Goal: Task Accomplishment & Management: Complete application form

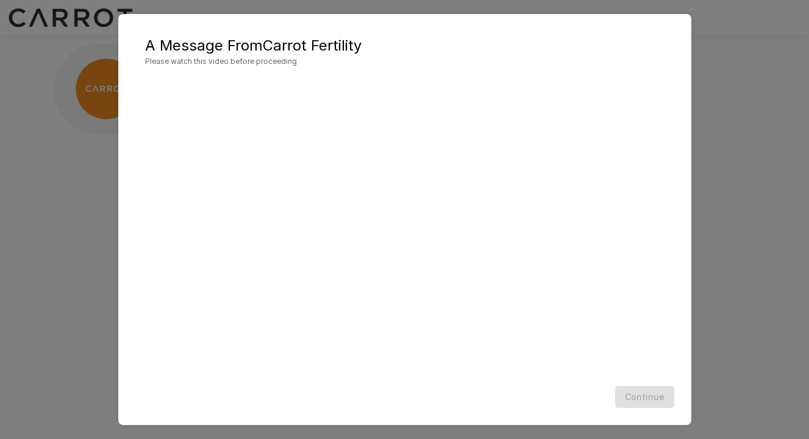
click at [456, 387] on div "Continue" at bounding box center [404, 397] width 548 height 32
click at [455, 397] on div "Continue" at bounding box center [404, 397] width 548 height 32
click at [452, 388] on div "Continue" at bounding box center [404, 397] width 548 height 32
click at [480, 402] on div "Continue" at bounding box center [404, 397] width 548 height 32
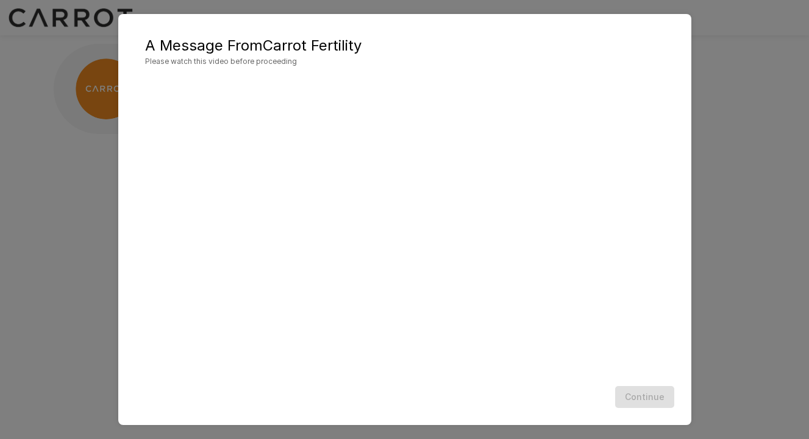
click at [472, 394] on div "Continue" at bounding box center [404, 397] width 548 height 32
click at [523, 391] on div "Continue" at bounding box center [404, 397] width 548 height 32
click at [634, 393] on button "Continue" at bounding box center [644, 397] width 59 height 23
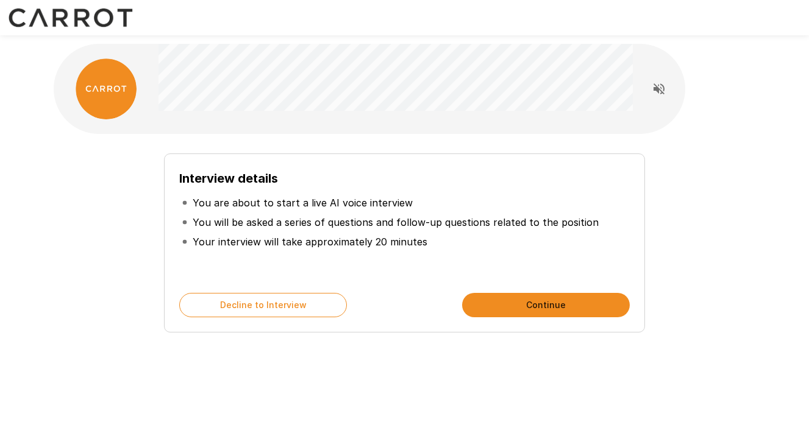
click at [536, 307] on button "Continue" at bounding box center [546, 305] width 168 height 24
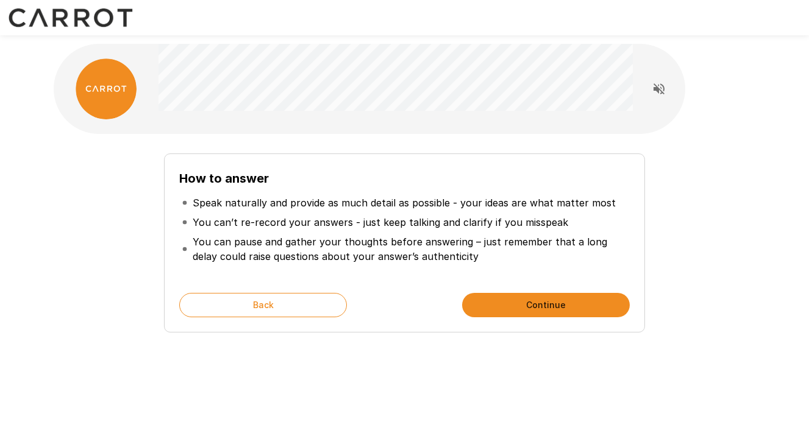
click at [502, 357] on div "How to answer Speak naturally and provide as much detail as possible - your ide…" at bounding box center [404, 217] width 731 height 435
click at [503, 357] on div "How to answer Speak naturally and provide as much detail as possible - your ide…" at bounding box center [404, 217] width 731 height 435
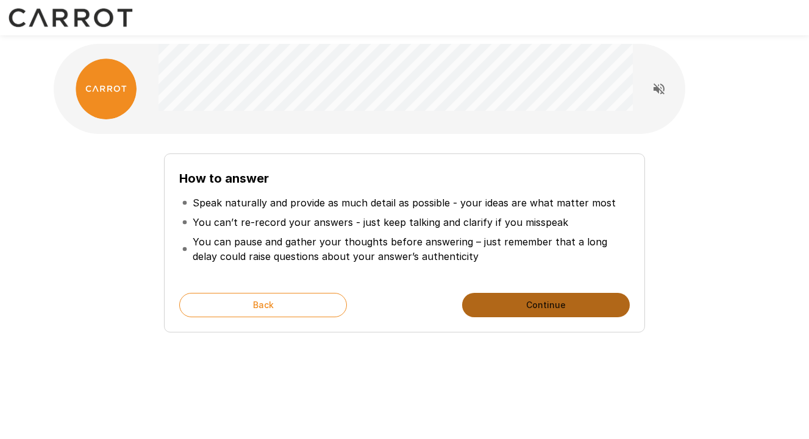
click at [522, 307] on button "Continue" at bounding box center [546, 305] width 168 height 24
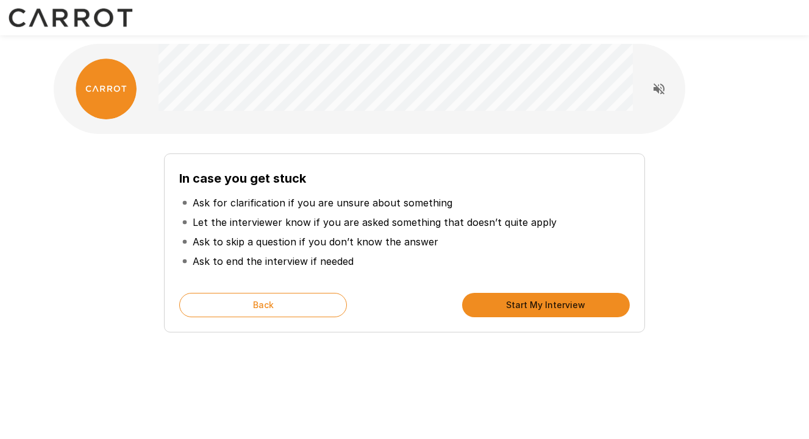
click at [476, 366] on div "In case you get stuck Ask for clarification if you are unsure about something L…" at bounding box center [404, 217] width 731 height 435
click at [501, 311] on button "Start My Interview" at bounding box center [546, 305] width 168 height 24
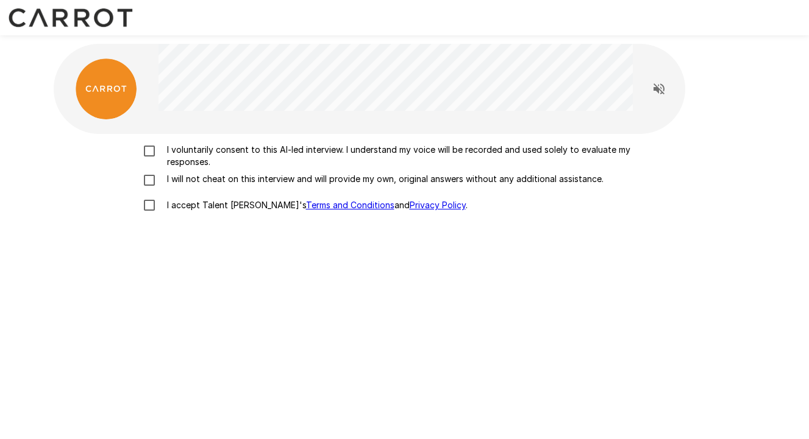
click at [371, 163] on p "I voluntarily consent to this AI-led interview. I understand my voice will be r…" at bounding box center [417, 156] width 511 height 24
click at [374, 178] on p "I will not cheat on this interview and will provide my own, original answers wi…" at bounding box center [382, 179] width 441 height 12
click at [237, 211] on p "I accept Talent Llama's Terms and Conditions and Privacy Policy ." at bounding box center [314, 205] width 305 height 12
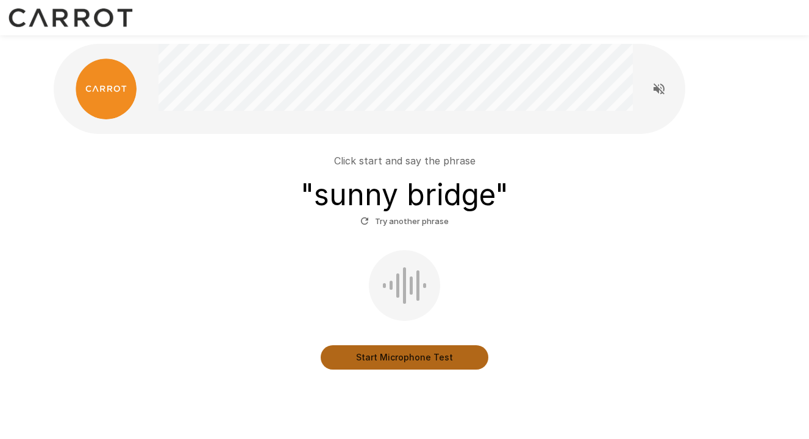
click at [397, 363] on button "Start Microphone Test" at bounding box center [405, 357] width 168 height 24
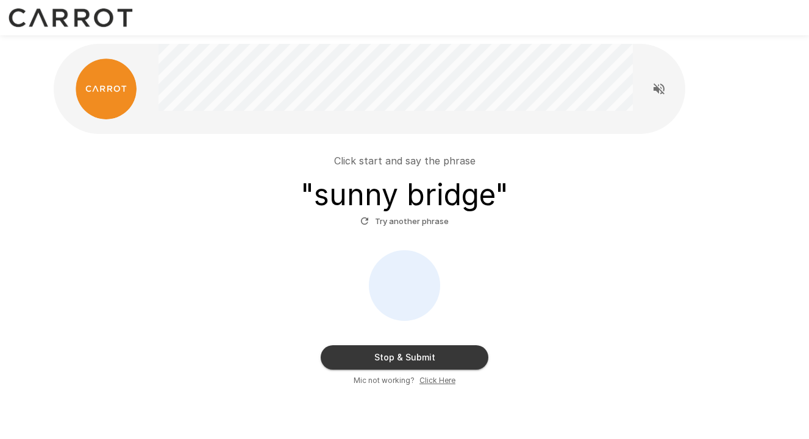
click at [404, 358] on button "Stop & Submit" at bounding box center [405, 357] width 168 height 24
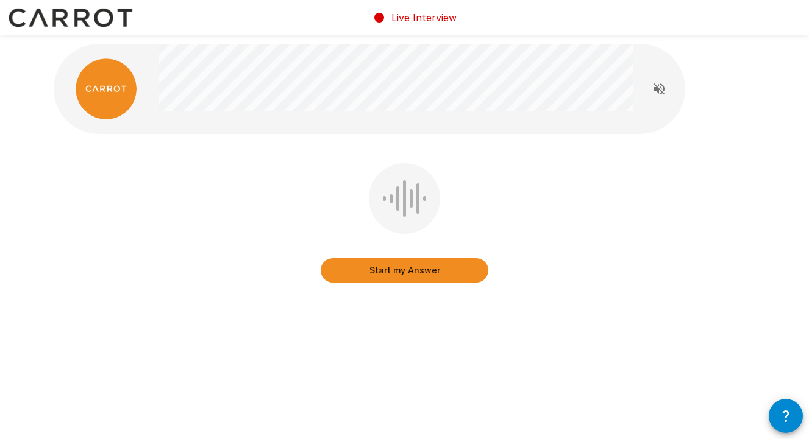
click at [448, 321] on div "Start my Answer" at bounding box center [404, 199] width 731 height 398
click at [428, 276] on button "Start my Answer" at bounding box center [405, 270] width 168 height 24
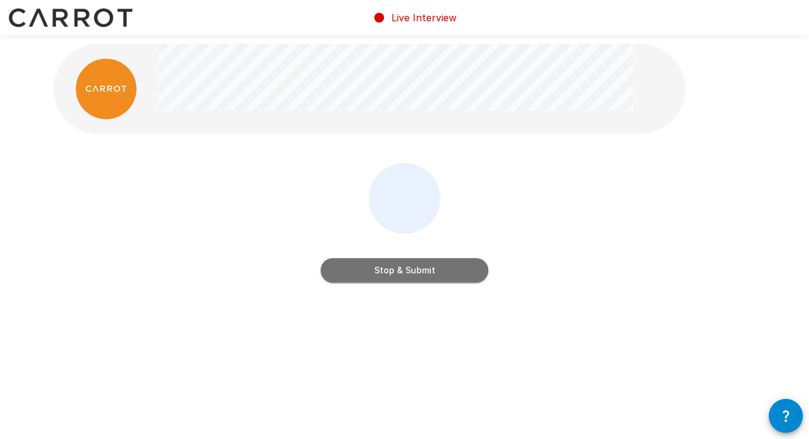
click at [428, 274] on button "Stop & Submit" at bounding box center [405, 270] width 168 height 24
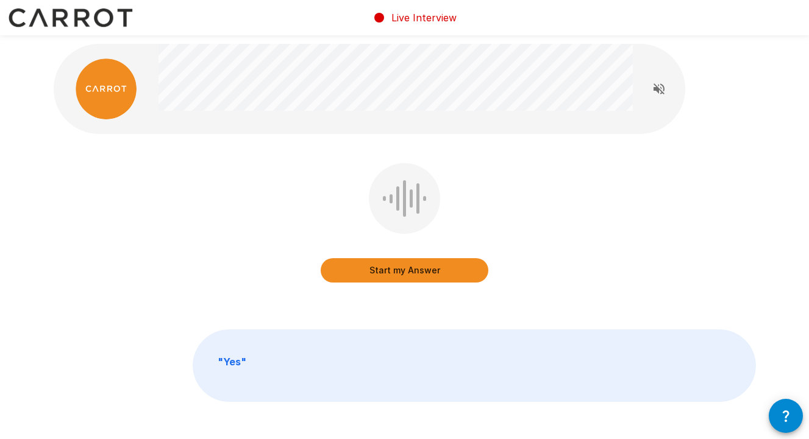
click at [441, 275] on button "Start my Answer" at bounding box center [405, 270] width 168 height 24
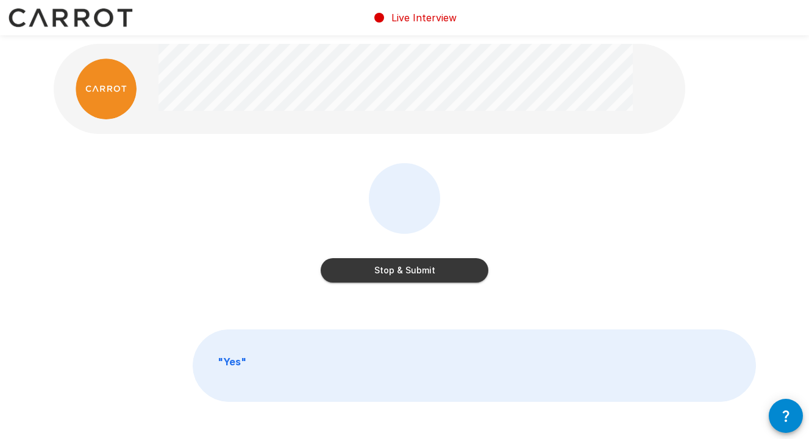
click at [432, 278] on button "Stop & Submit" at bounding box center [405, 270] width 168 height 24
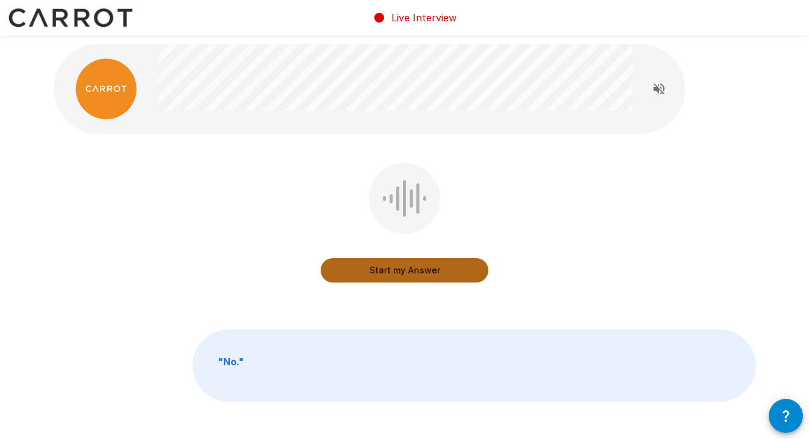
click at [431, 272] on button "Start my Answer" at bounding box center [405, 270] width 168 height 24
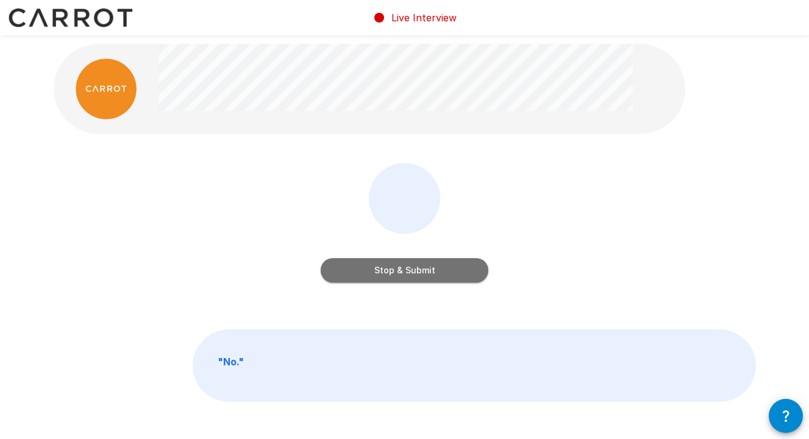
click at [427, 275] on button "Stop & Submit" at bounding box center [405, 270] width 168 height 24
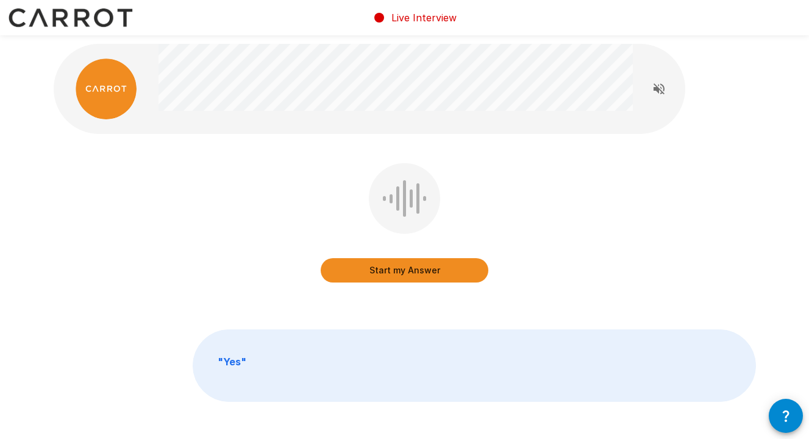
click at [428, 298] on div "Start my Answer" at bounding box center [405, 231] width 702 height 137
click at [422, 311] on div "Start my Answer " Yes "" at bounding box center [404, 250] width 731 height 500
click at [413, 272] on button "Start my Answer" at bounding box center [405, 270] width 168 height 24
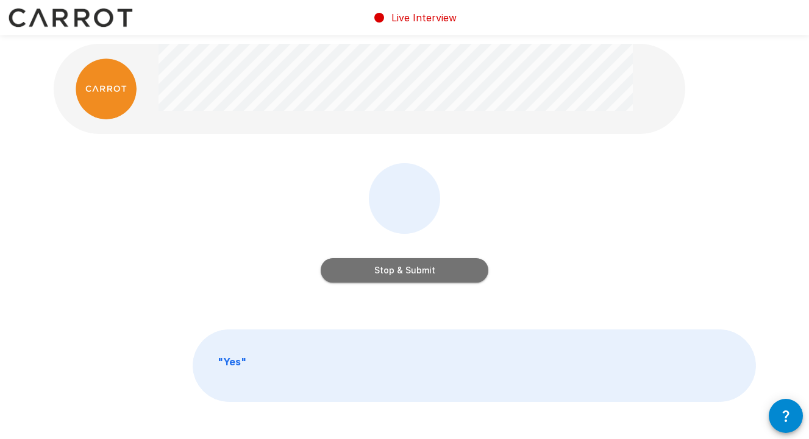
click at [411, 274] on button "Stop & Submit" at bounding box center [405, 270] width 168 height 24
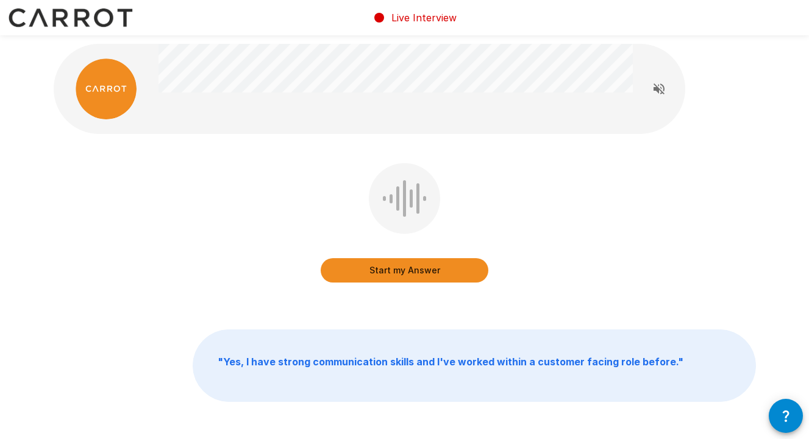
click at [409, 301] on div "Start my Answer " Yes, I have strong communication skills and I've worked withi…" at bounding box center [404, 250] width 731 height 500
click at [420, 275] on button "Start my Answer" at bounding box center [405, 270] width 168 height 24
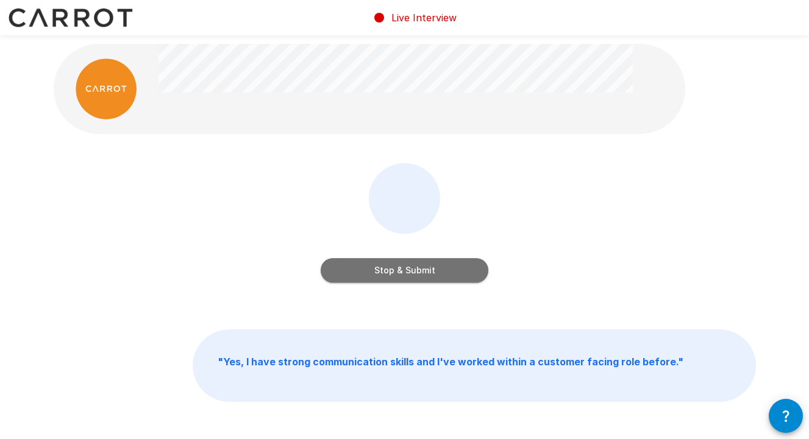
click at [432, 266] on button "Stop & Submit" at bounding box center [405, 270] width 168 height 24
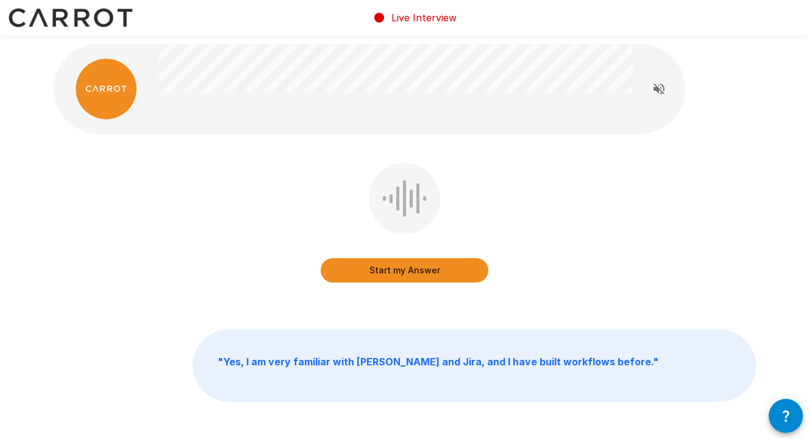
click at [425, 307] on div "Start my Answer " Yes, I am very familiar with [PERSON_NAME] and Jira, and I ha…" at bounding box center [404, 250] width 731 height 500
click at [419, 315] on div "Start my Answer " Yes, I am very familiar with [PERSON_NAME] and Jira, and I ha…" at bounding box center [404, 250] width 731 height 500
click at [408, 273] on button "Start my Answer" at bounding box center [405, 270] width 168 height 24
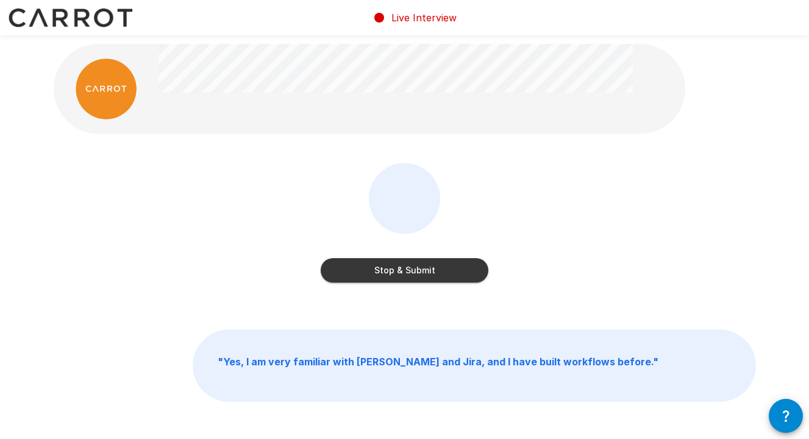
click at [408, 269] on button "Stop & Submit" at bounding box center [405, 270] width 168 height 24
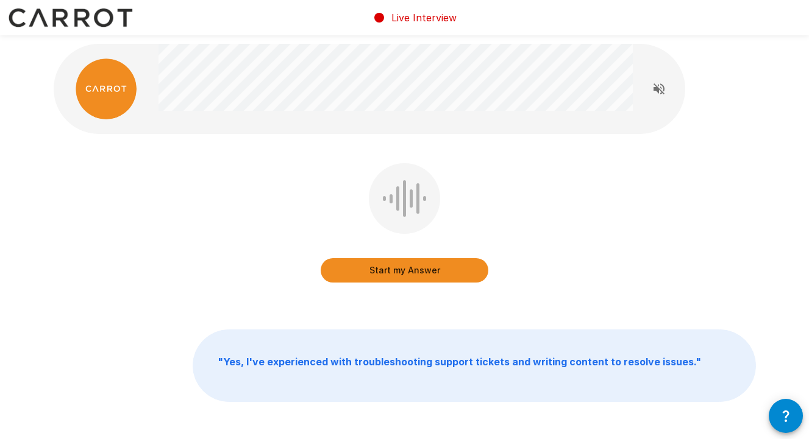
click at [403, 314] on div "Start my Answer " Yes, I've experienced with troubleshooting support tickets an…" at bounding box center [404, 250] width 731 height 500
click at [403, 271] on button "Start my Answer" at bounding box center [405, 270] width 168 height 24
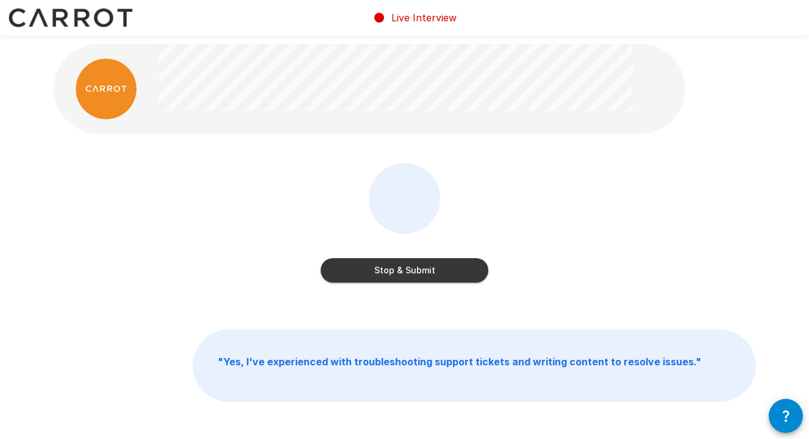
click at [412, 272] on button "Stop & Submit" at bounding box center [405, 270] width 168 height 24
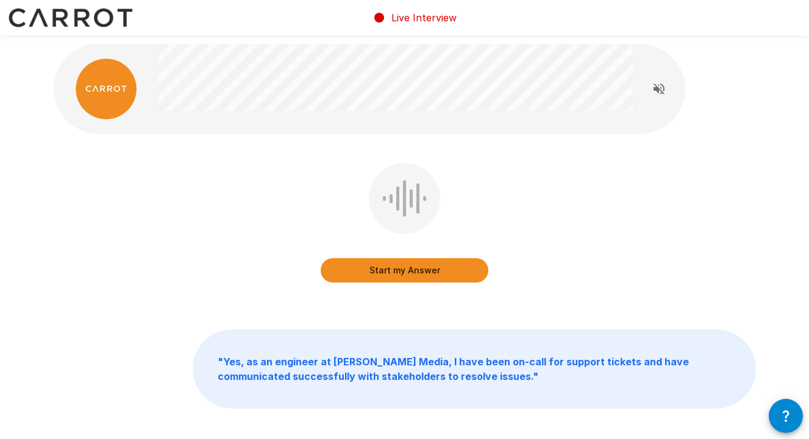
click at [409, 302] on div "Start my Answer " Yes, as an engineer at [PERSON_NAME] Media, I have been on-ca…" at bounding box center [404, 253] width 731 height 506
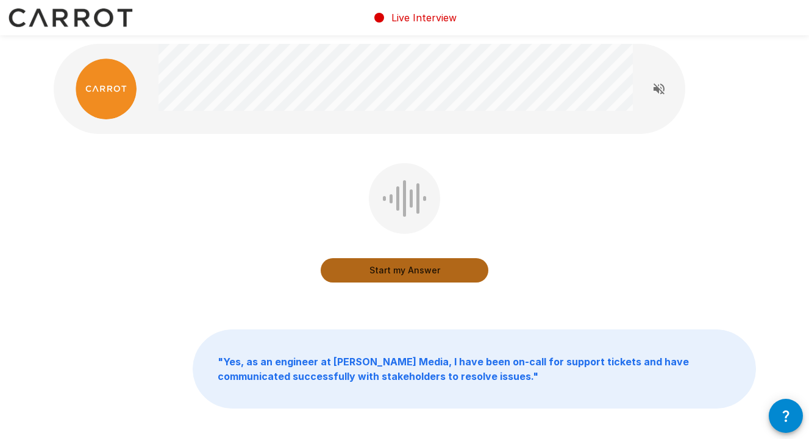
click at [414, 270] on button "Start my Answer" at bounding box center [405, 270] width 168 height 24
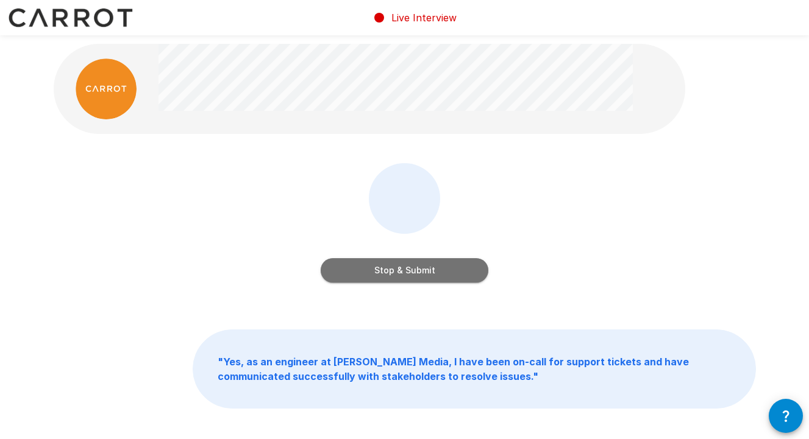
click at [414, 269] on button "Stop & Submit" at bounding box center [405, 270] width 168 height 24
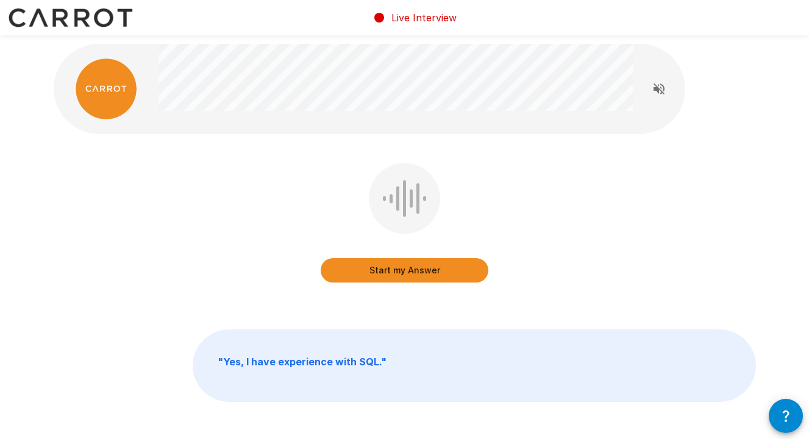
click at [411, 302] on div "Start my Answer " Yes, I have experience with SQL. "" at bounding box center [404, 250] width 731 height 500
click at [414, 276] on button "Start my Answer" at bounding box center [405, 270] width 168 height 24
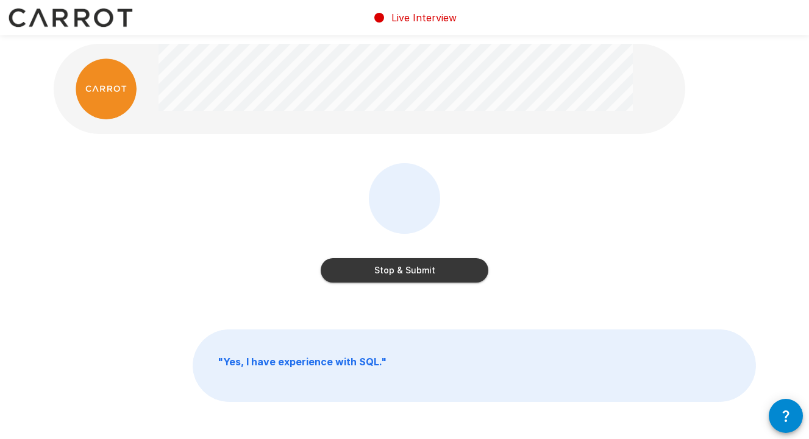
click at [418, 274] on button "Stop & Submit" at bounding box center [405, 270] width 168 height 24
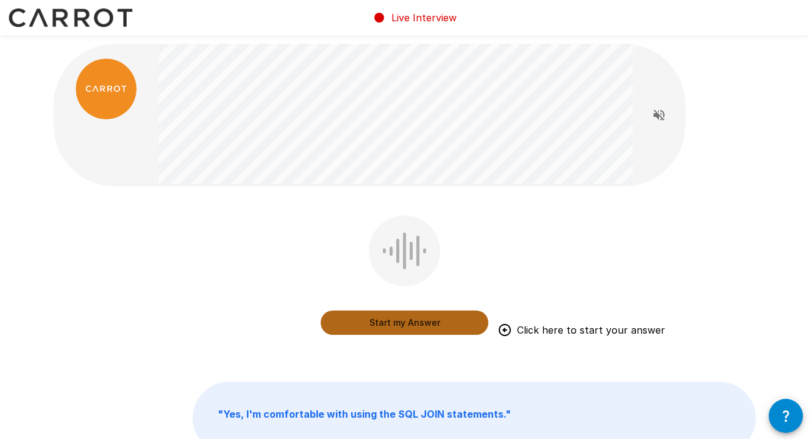
click at [397, 324] on button "Start my Answer" at bounding box center [405, 323] width 168 height 24
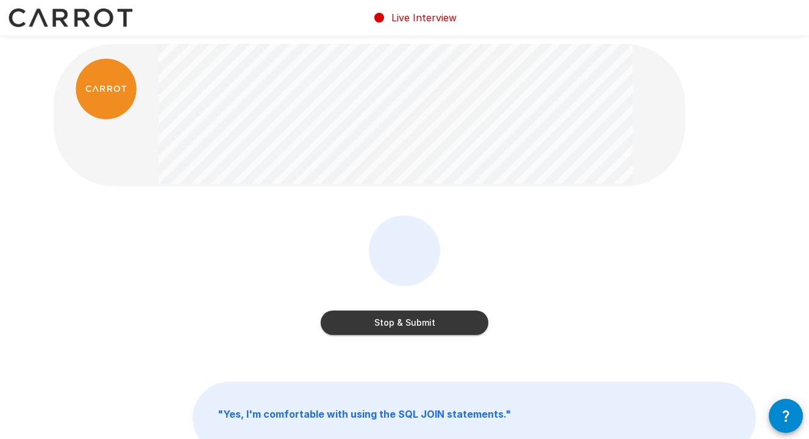
click at [392, 322] on button "Stop & Submit" at bounding box center [405, 323] width 168 height 24
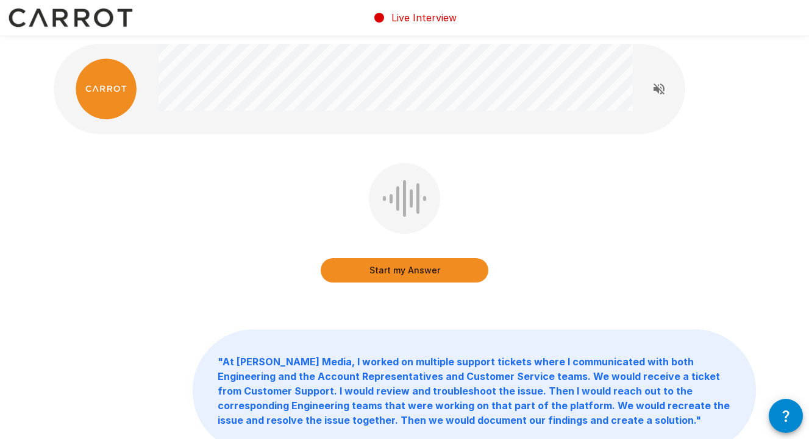
click at [406, 302] on div "Start my Answer " At [PERSON_NAME] Media, I worked on multiple support tickets …" at bounding box center [404, 275] width 731 height 550
click at [402, 312] on div "Start my Answer " At [PERSON_NAME] Media, I worked on multiple support tickets …" at bounding box center [404, 275] width 731 height 550
click at [402, 312] on div "Start my Answer Click here to start your answer " At [PERSON_NAME] Media, I wor…" at bounding box center [404, 275] width 731 height 550
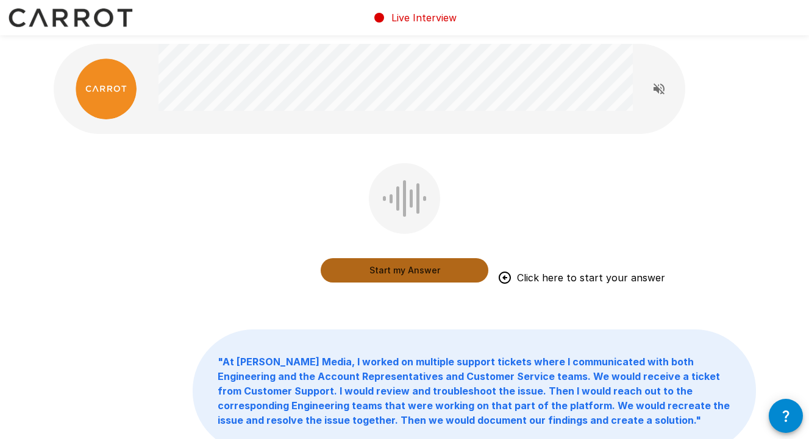
click at [395, 277] on button "Start my Answer" at bounding box center [405, 270] width 168 height 24
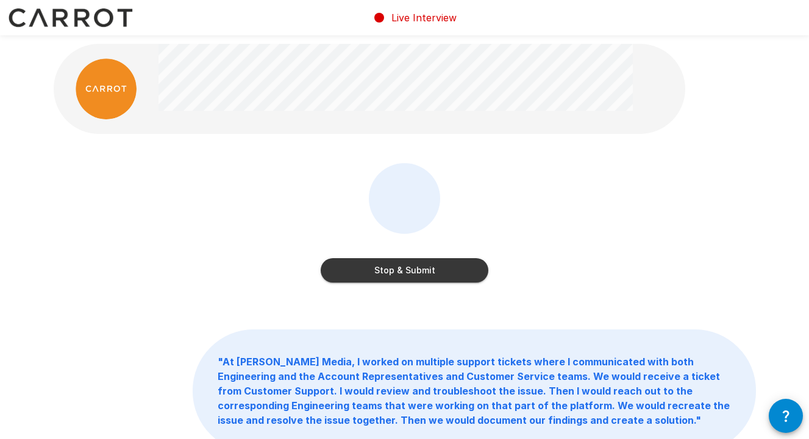
click at [403, 272] on button "Stop & Submit" at bounding box center [405, 270] width 168 height 24
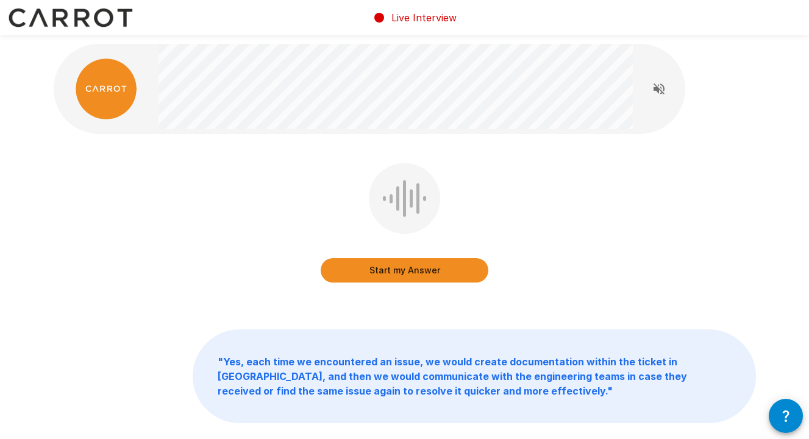
click at [397, 304] on div "Start my Answer " Yes, each time we encountered an issue, we would create docum…" at bounding box center [404, 260] width 731 height 521
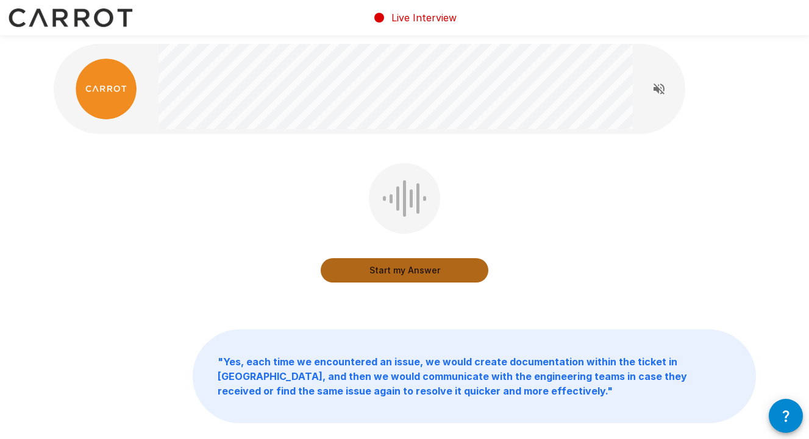
click at [402, 273] on button "Start my Answer" at bounding box center [405, 270] width 168 height 24
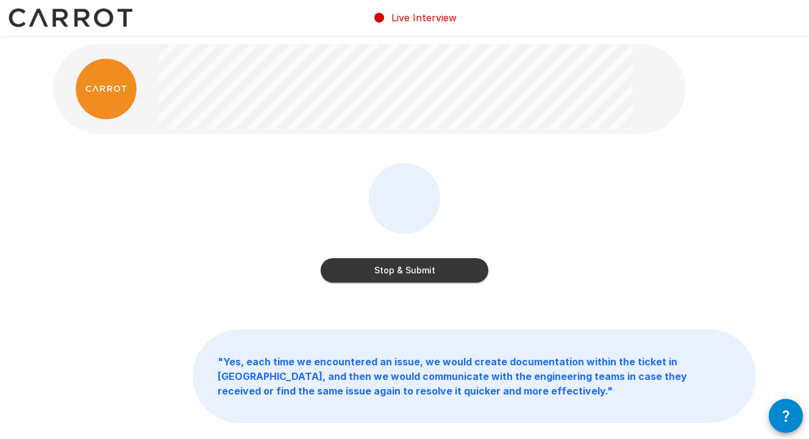
click at [395, 274] on button "Stop & Submit" at bounding box center [405, 270] width 168 height 24
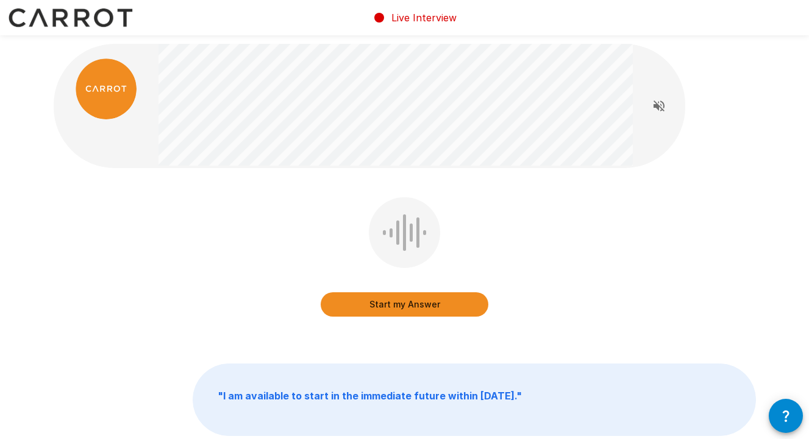
click at [384, 331] on div "Start my Answer" at bounding box center [405, 265] width 702 height 137
click at [378, 335] on div "Start my Answer Click here to start your answer " I am available to start in th…" at bounding box center [404, 267] width 731 height 534
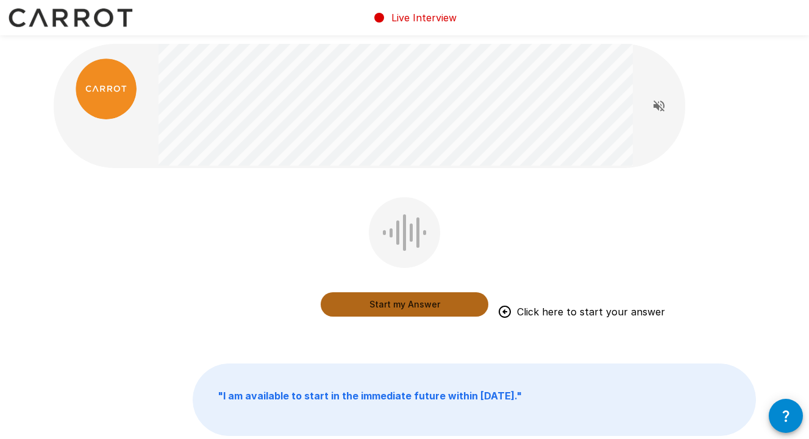
click at [387, 307] on button "Start my Answer" at bounding box center [405, 304] width 168 height 24
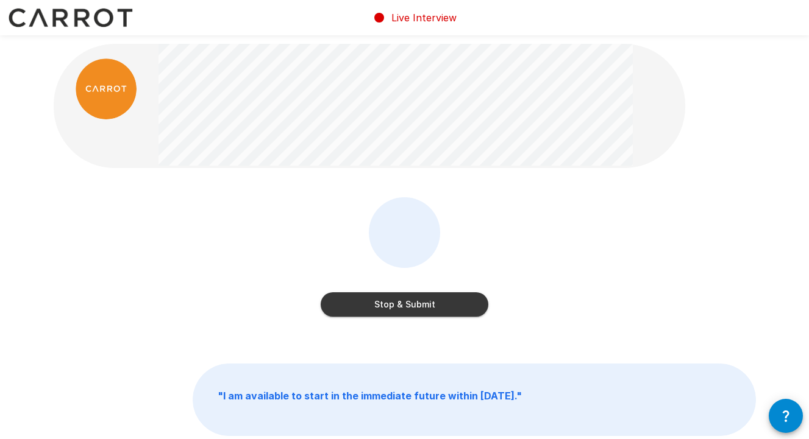
click at [380, 313] on button "Stop & Submit" at bounding box center [405, 304] width 168 height 24
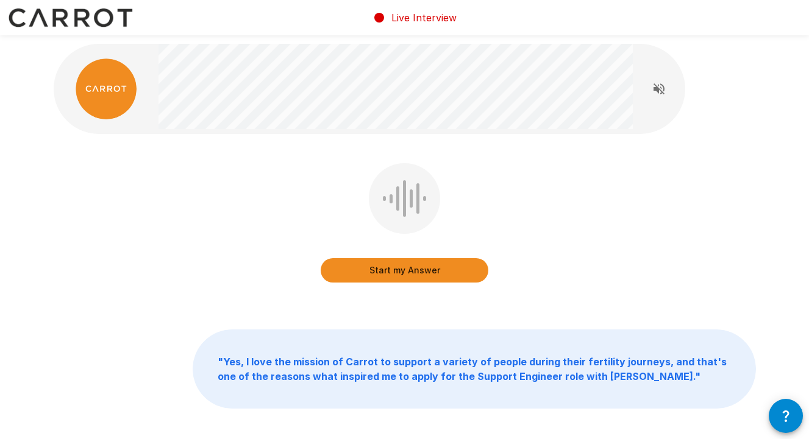
click at [373, 316] on div "Start my Answer " Yes, I love the mission of Carrot to support a variety of peo…" at bounding box center [404, 253] width 731 height 506
click at [381, 276] on button "Start my Answer" at bounding box center [405, 270] width 168 height 24
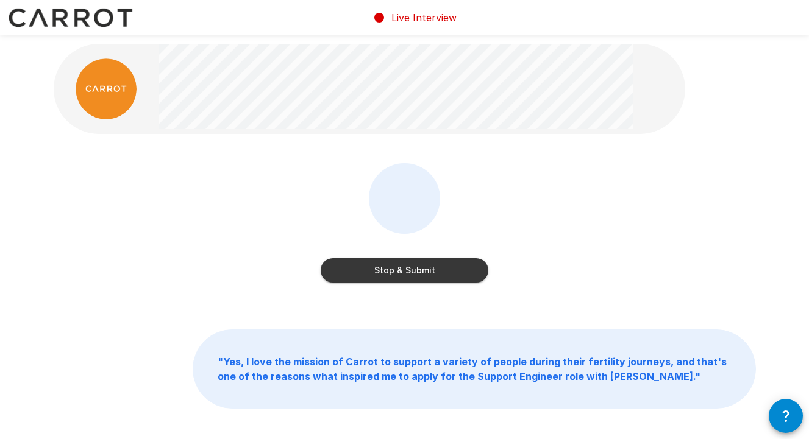
click at [375, 279] on button "Stop & Submit" at bounding box center [405, 270] width 168 height 24
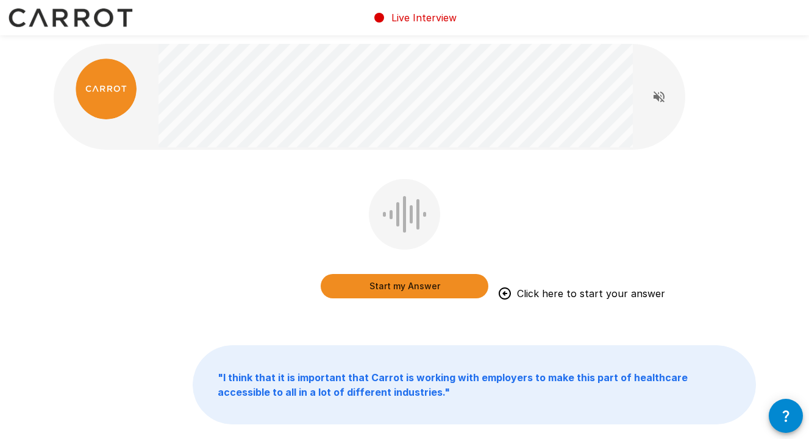
click at [394, 291] on button "Start my Answer" at bounding box center [405, 286] width 168 height 24
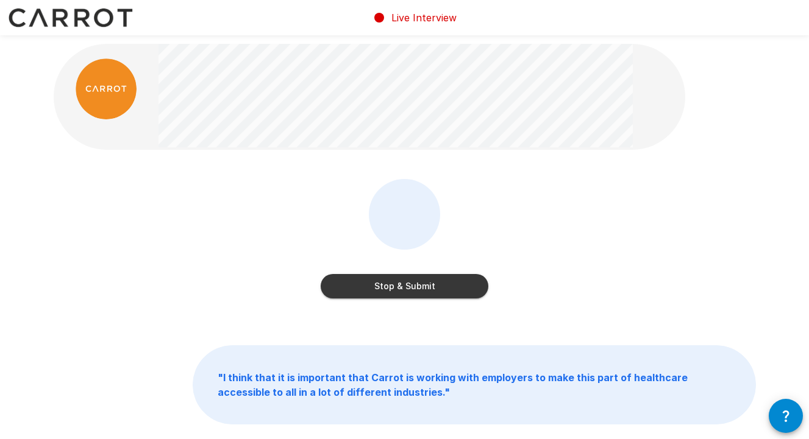
click at [396, 283] on button "Stop & Submit" at bounding box center [405, 286] width 168 height 24
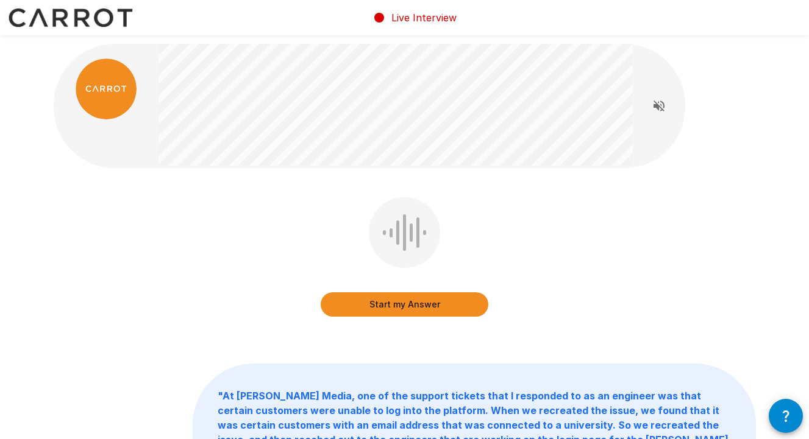
click at [383, 335] on div "Start my Answer " At [PERSON_NAME] Media, one of the support tickets that I res…" at bounding box center [404, 299] width 731 height 599
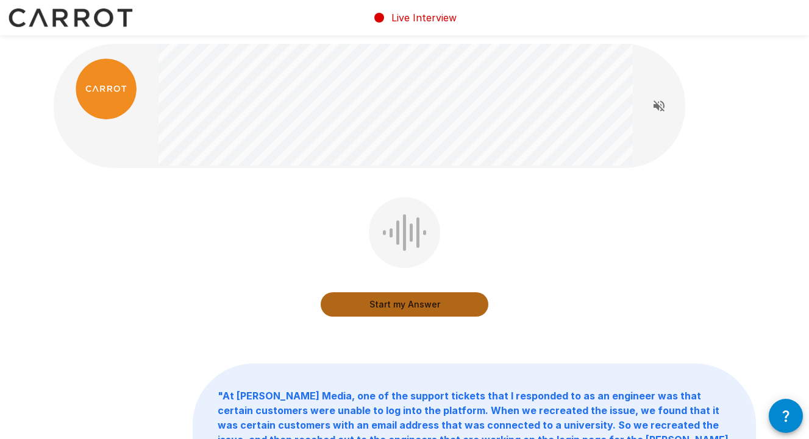
click at [402, 297] on button "Start my Answer" at bounding box center [405, 304] width 168 height 24
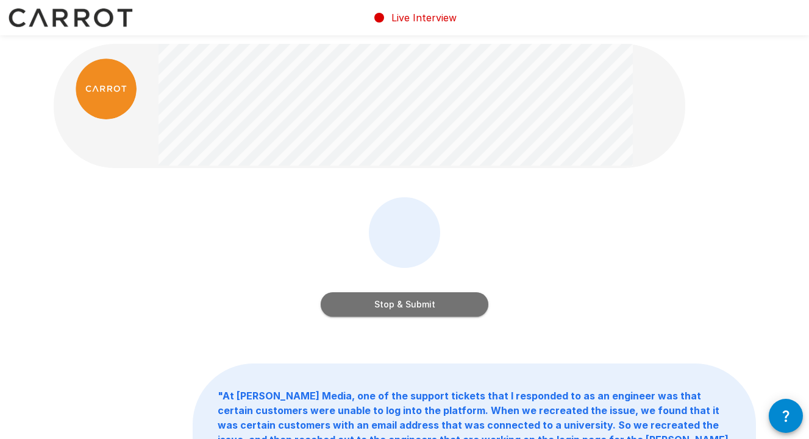
click at [397, 303] on button "Stop & Submit" at bounding box center [405, 304] width 168 height 24
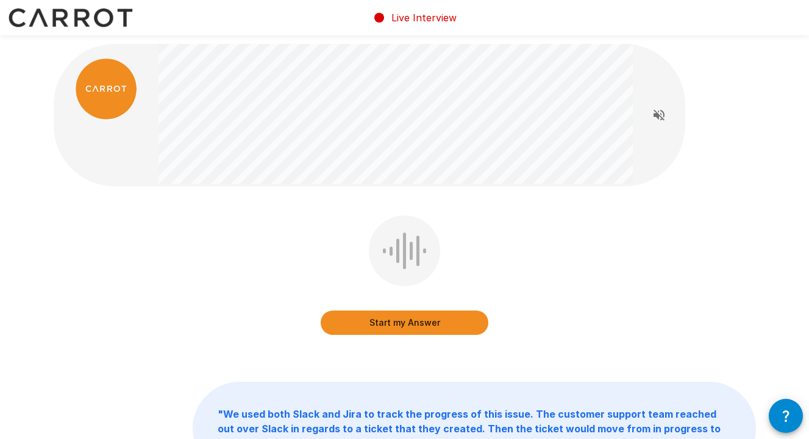
click at [395, 330] on button "Start my Answer" at bounding box center [405, 323] width 168 height 24
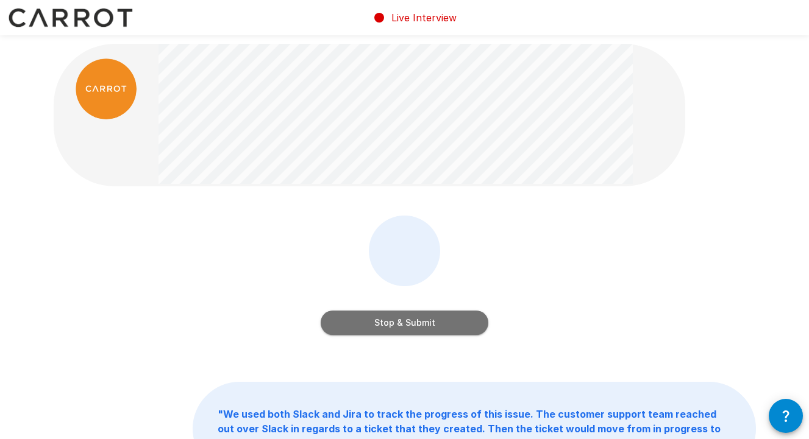
click at [395, 329] on button "Stop & Submit" at bounding box center [405, 323] width 168 height 24
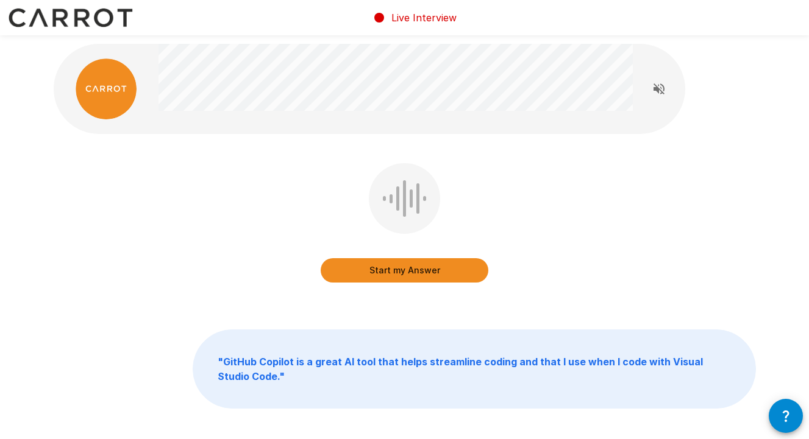
click at [391, 315] on div "Start my Answer " GitHub Copilot is a great AI tool that helps streamline codin…" at bounding box center [404, 253] width 731 height 506
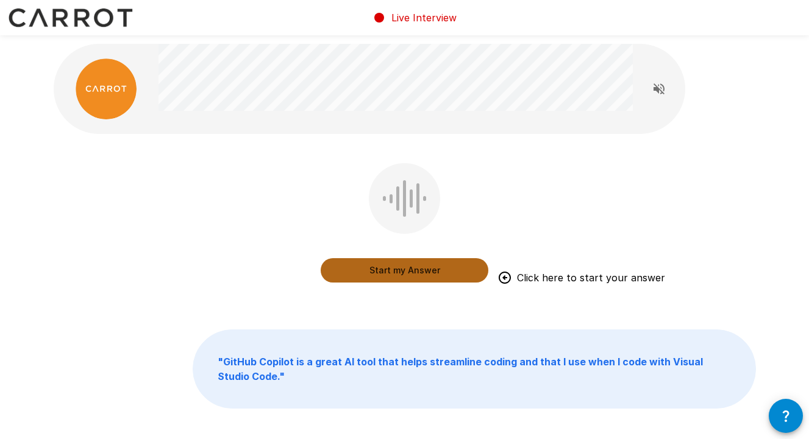
click at [395, 277] on button "Start my Answer" at bounding box center [405, 270] width 168 height 24
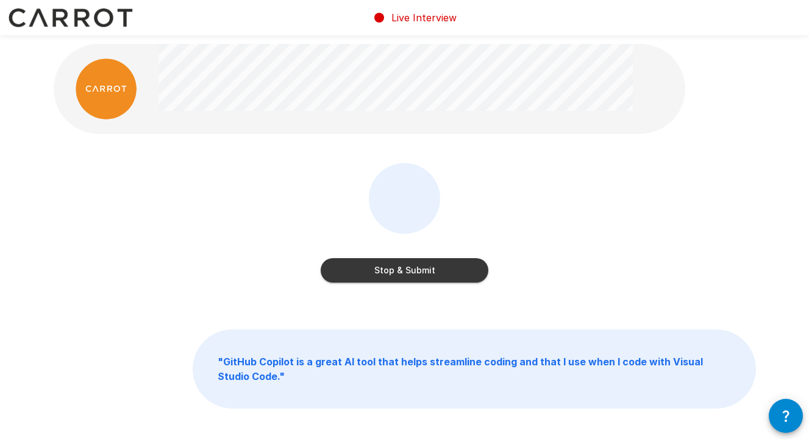
click at [389, 275] on button "Stop & Submit" at bounding box center [405, 270] width 168 height 24
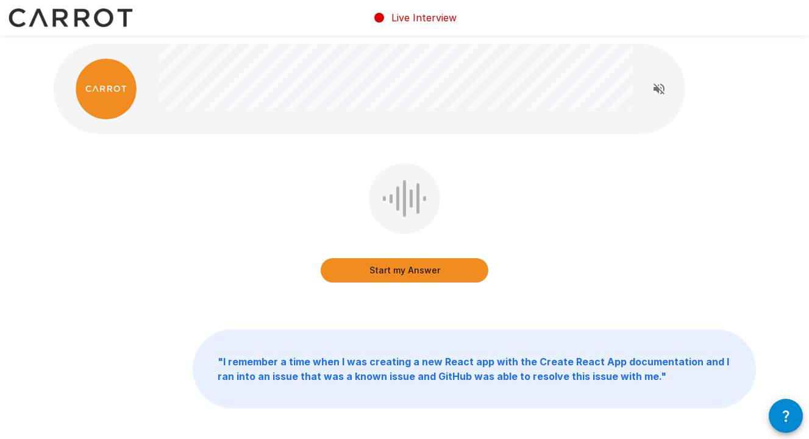
click at [388, 310] on div "Start my Answer " I remember a time when I was creating a new React app with th…" at bounding box center [404, 253] width 731 height 506
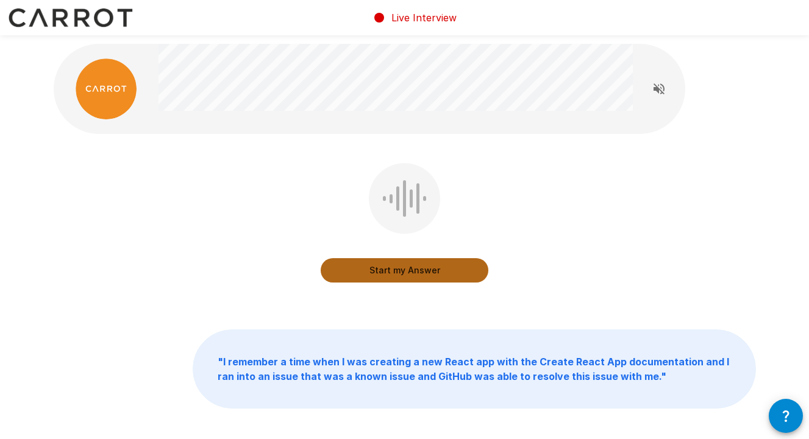
click at [383, 275] on button "Start my Answer" at bounding box center [405, 270] width 168 height 24
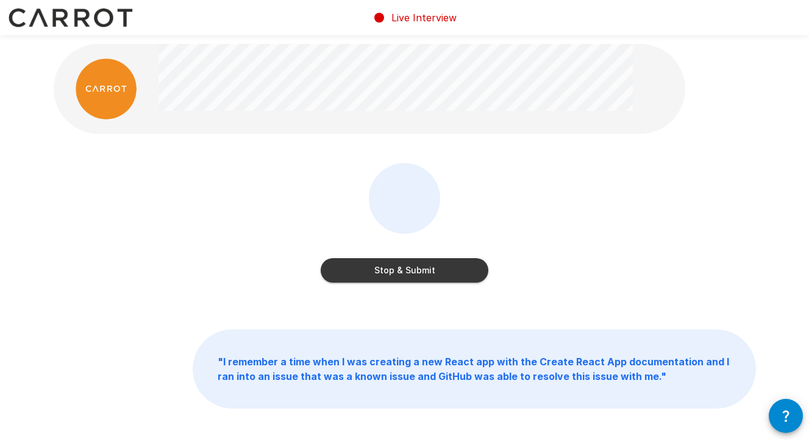
click at [385, 265] on button "Stop & Submit" at bounding box center [405, 270] width 168 height 24
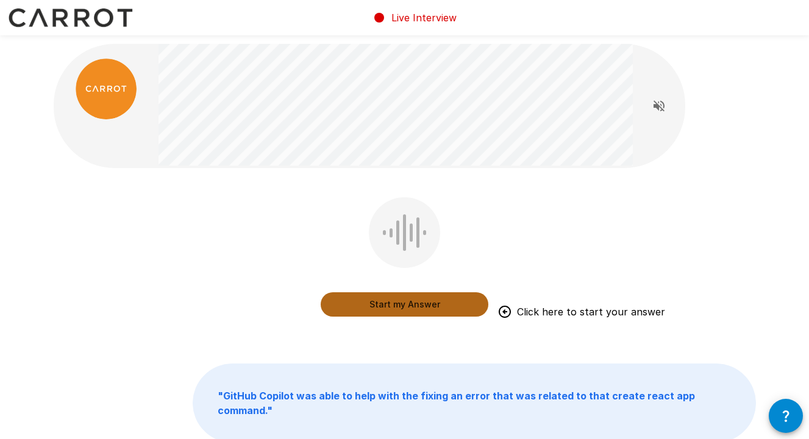
click at [389, 307] on button "Start my Answer" at bounding box center [405, 304] width 168 height 24
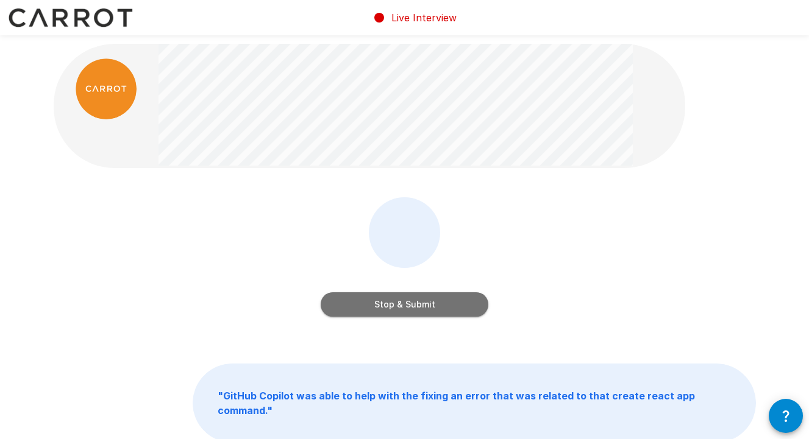
click at [397, 305] on button "Stop & Submit" at bounding box center [405, 304] width 168 height 24
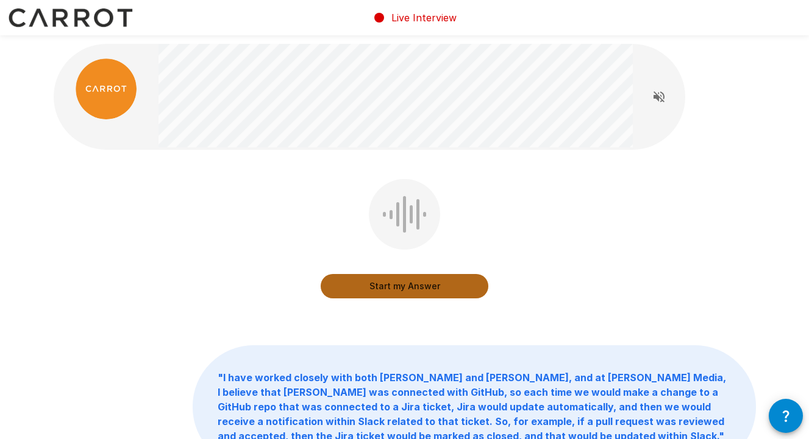
click at [385, 288] on button "Start my Answer" at bounding box center [405, 286] width 168 height 24
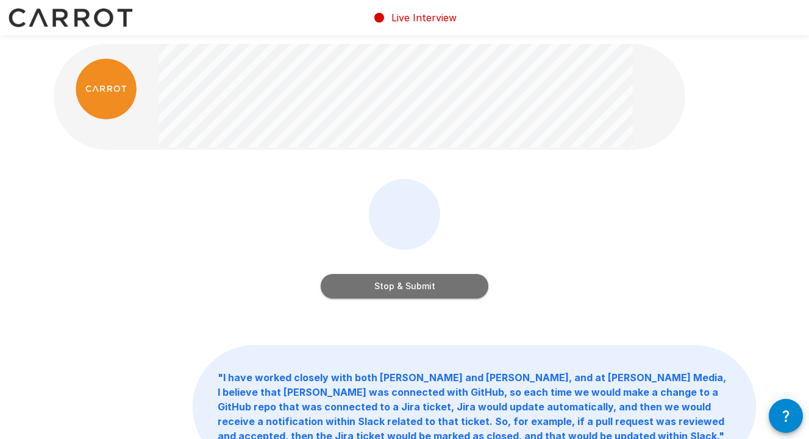
click at [398, 282] on button "Stop & Submit" at bounding box center [405, 286] width 168 height 24
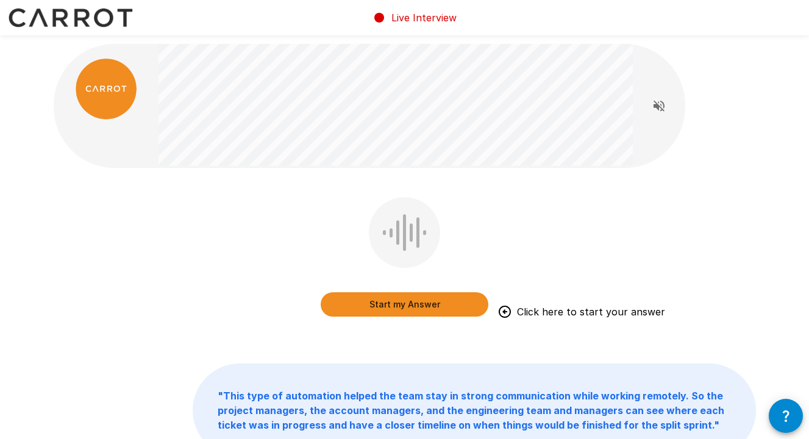
click at [395, 310] on button "Start my Answer" at bounding box center [405, 304] width 168 height 24
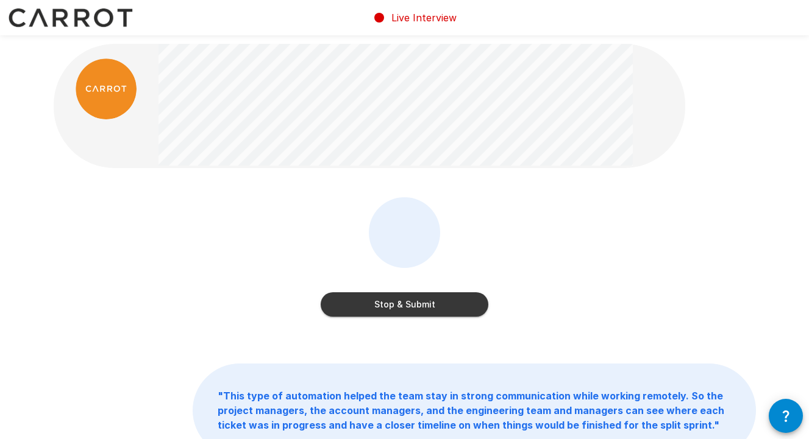
click at [402, 305] on button "Stop & Submit" at bounding box center [405, 304] width 168 height 24
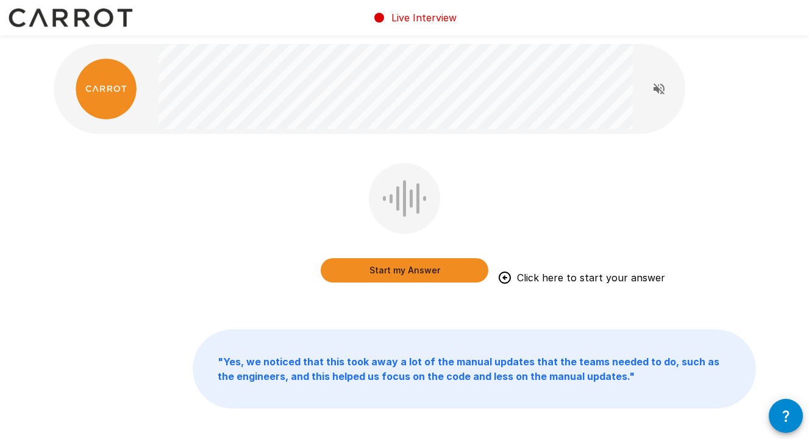
click at [397, 277] on button "Start my Answer" at bounding box center [405, 270] width 168 height 24
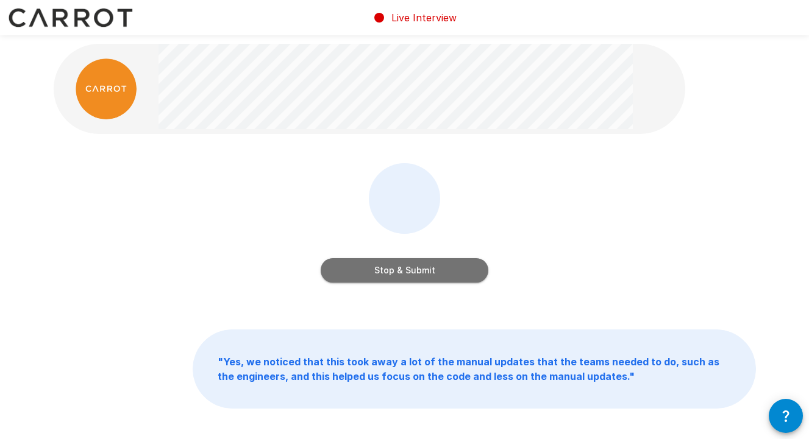
click at [391, 278] on button "Stop & Submit" at bounding box center [405, 270] width 168 height 24
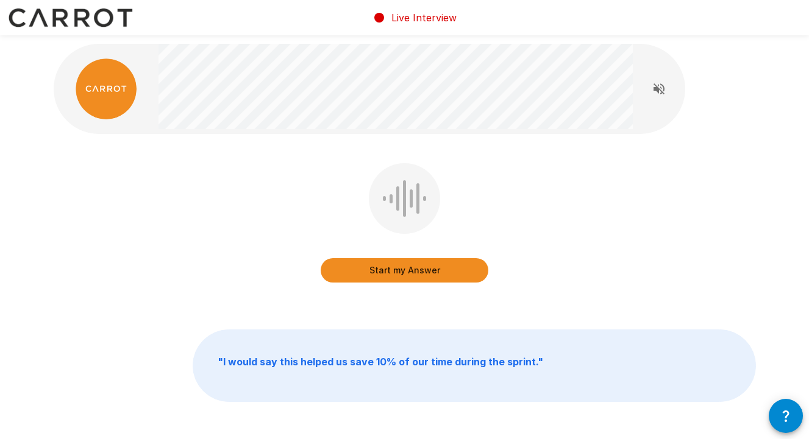
click at [378, 331] on p "" I would say this helped us save 10% of our time during the sprint. "" at bounding box center [474, 365] width 562 height 71
click at [393, 269] on button "Start my Answer" at bounding box center [405, 270] width 168 height 24
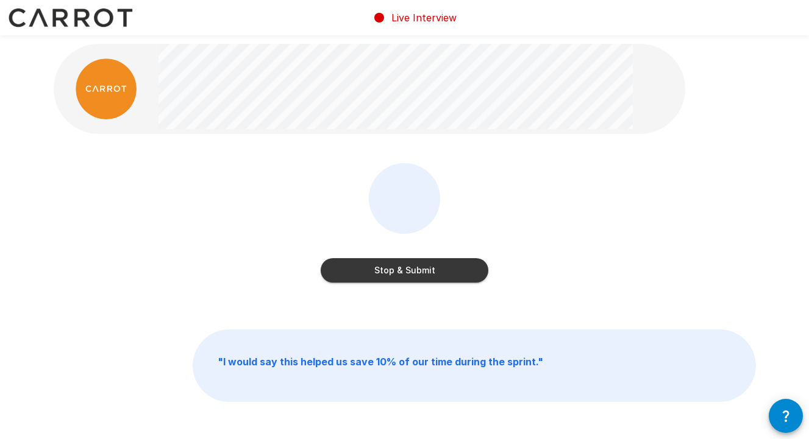
click at [400, 268] on button "Stop & Submit" at bounding box center [405, 270] width 168 height 24
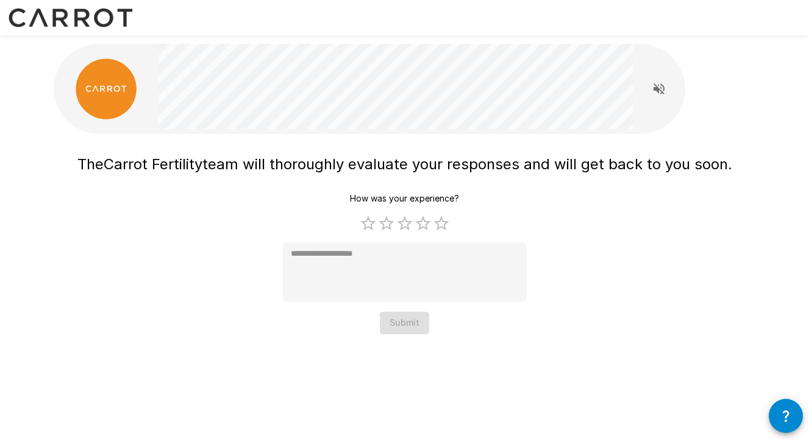
click at [526, 211] on div "How was your experience? 1 Star 2 Stars 3 Stars 4 Stars 5 Stars Empty * Submit" at bounding box center [405, 261] width 244 height 147
